Goal: Transaction & Acquisition: Register for event/course

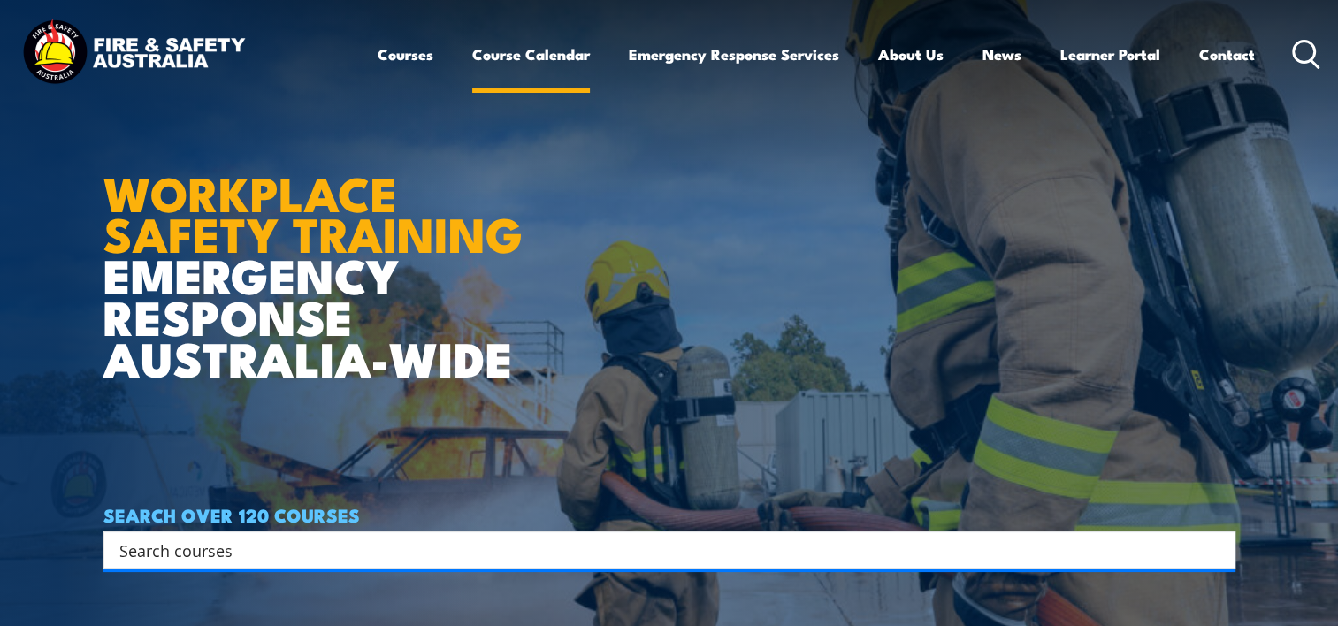
click at [549, 51] on link "Course Calendar" at bounding box center [531, 54] width 118 height 47
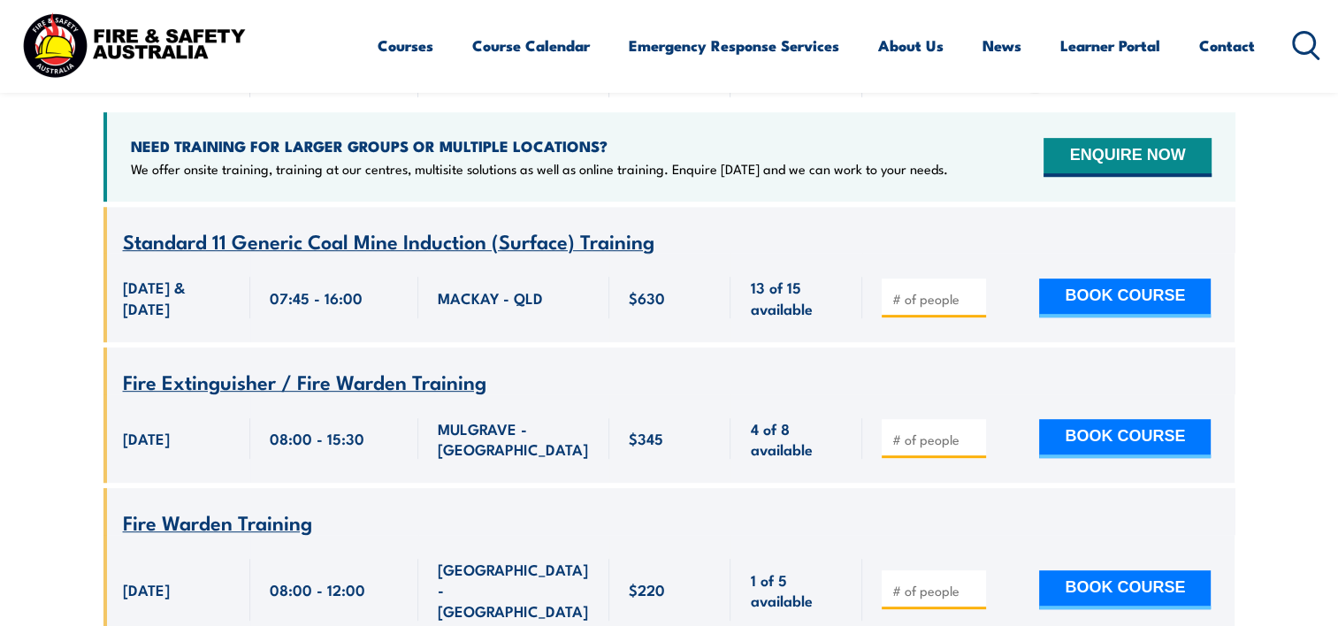
scroll to position [707, 0]
click at [975, 290] on input "1" at bounding box center [935, 299] width 88 height 18
click at [967, 290] on input "2" at bounding box center [935, 299] width 88 height 18
type input "1"
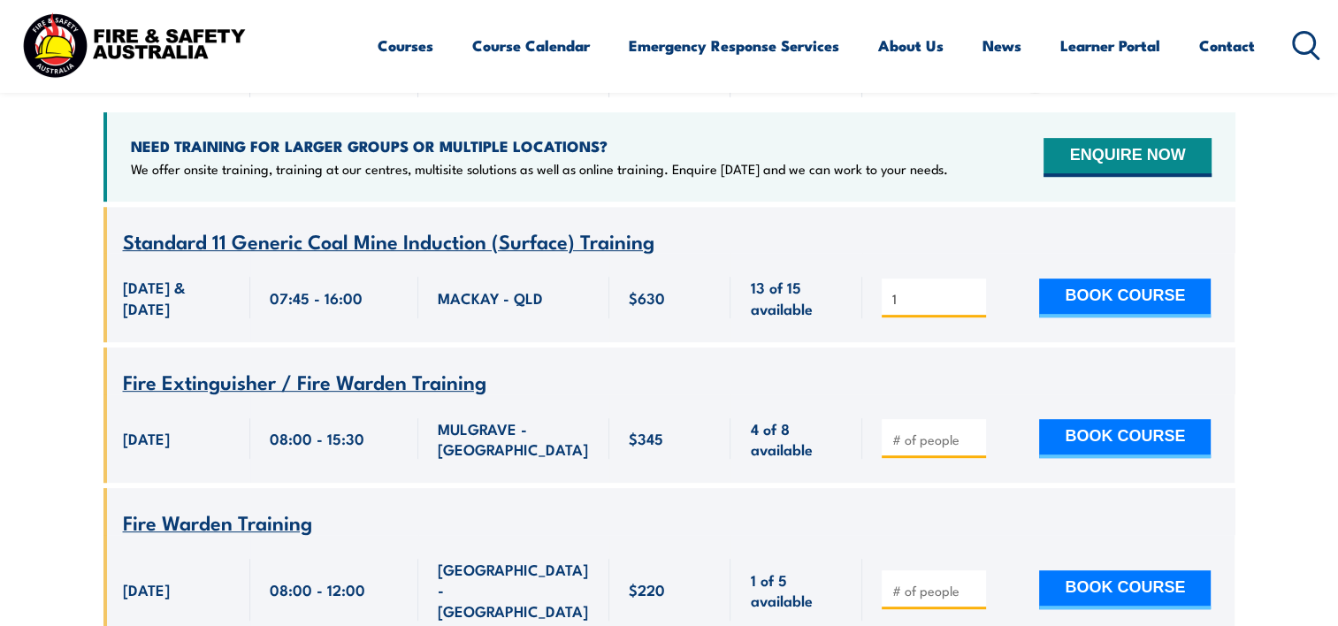
click at [976, 290] on input "1" at bounding box center [935, 299] width 88 height 18
click at [1084, 278] on button "BOOK COURSE" at bounding box center [1125, 297] width 172 height 39
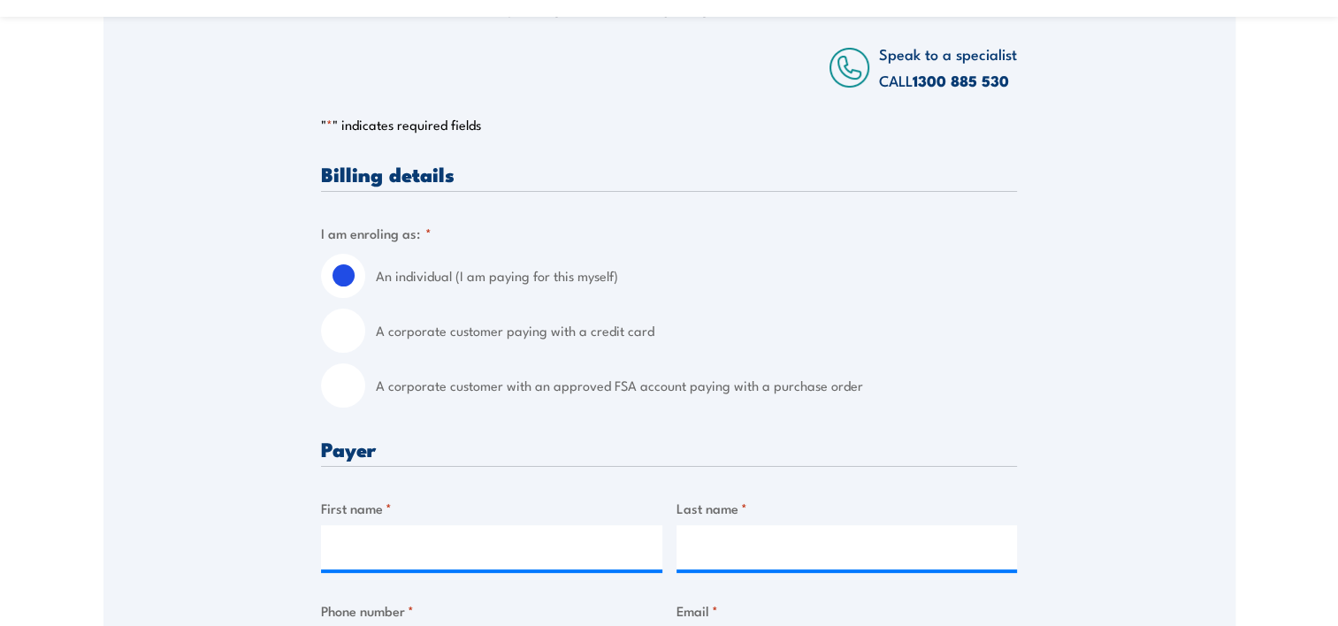
scroll to position [354, 0]
